Goal: Task Accomplishment & Management: Manage account settings

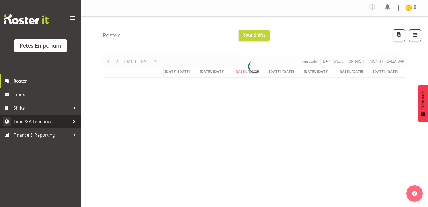
click at [34, 122] on span "Time & Attendance" at bounding box center [42, 121] width 57 height 8
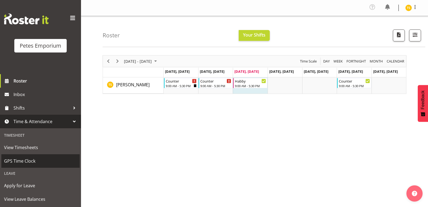
click at [31, 163] on span "GPS Time Clock" at bounding box center [40, 161] width 73 height 8
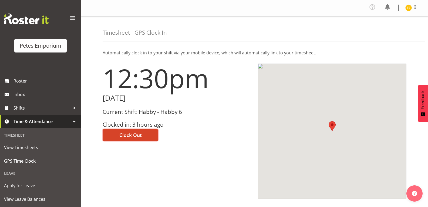
click at [129, 136] on span "Clock Out" at bounding box center [130, 134] width 22 height 7
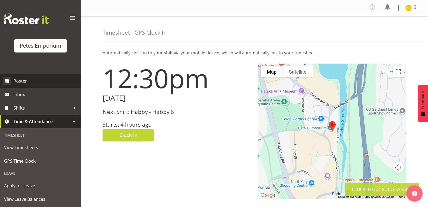
click at [27, 81] on span "Roster" at bounding box center [46, 81] width 65 height 8
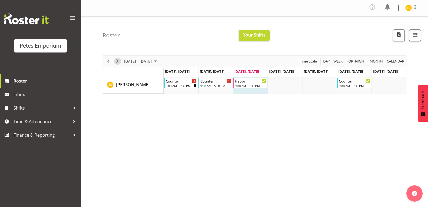
click at [119, 61] on span "Next" at bounding box center [117, 61] width 6 height 7
click at [408, 9] on img at bounding box center [409, 8] width 6 height 6
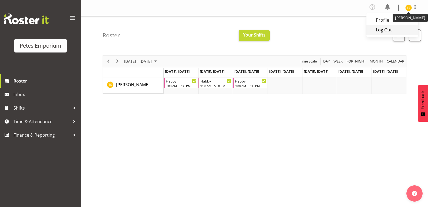
click at [387, 30] on link "Log Out" at bounding box center [393, 30] width 52 height 10
